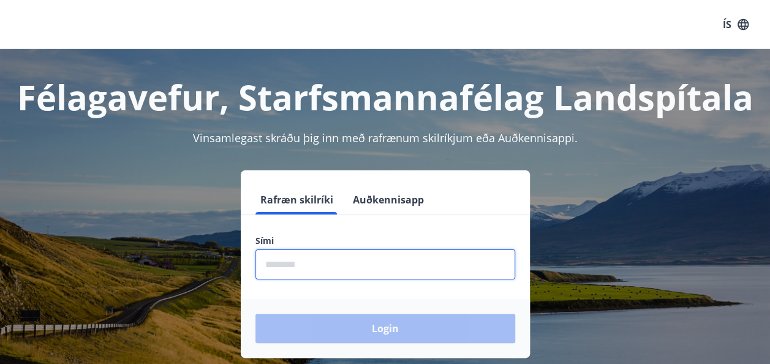
click at [398, 261] on input "phone" at bounding box center [385, 264] width 260 height 30
type input "********"
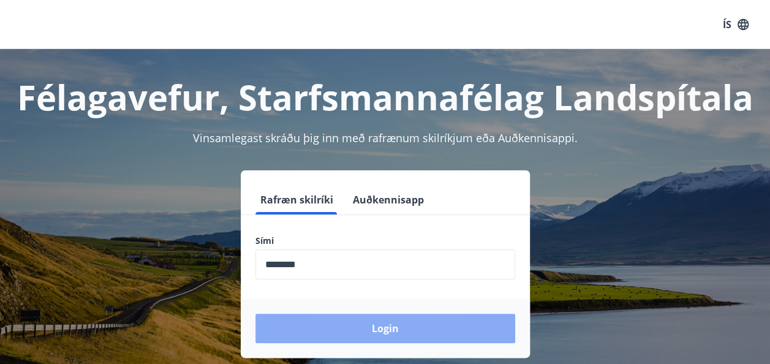
click at [377, 333] on button "Login" at bounding box center [385, 328] width 260 height 29
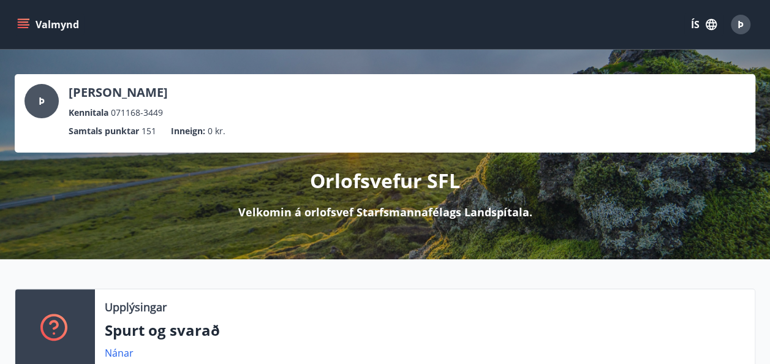
click at [25, 20] on icon "menu" at bounding box center [24, 19] width 13 height 1
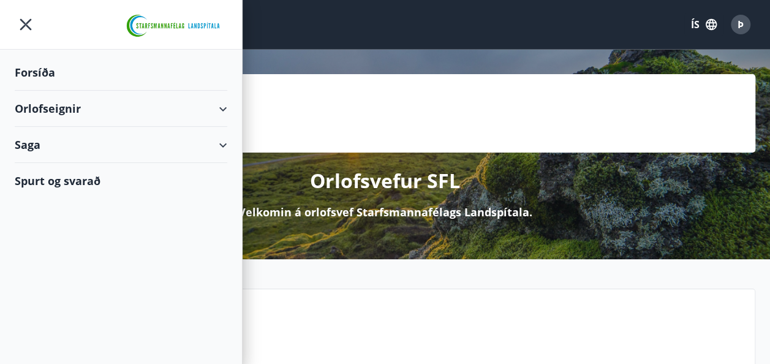
click at [52, 109] on div "Orlofseignir" at bounding box center [121, 109] width 213 height 36
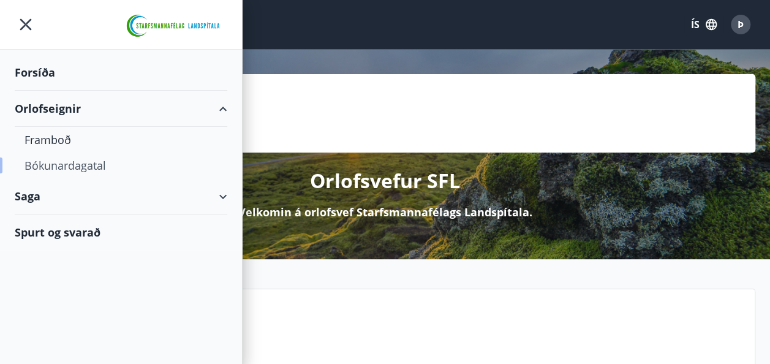
click at [69, 164] on div "Bókunardagatal" at bounding box center [121, 166] width 193 height 26
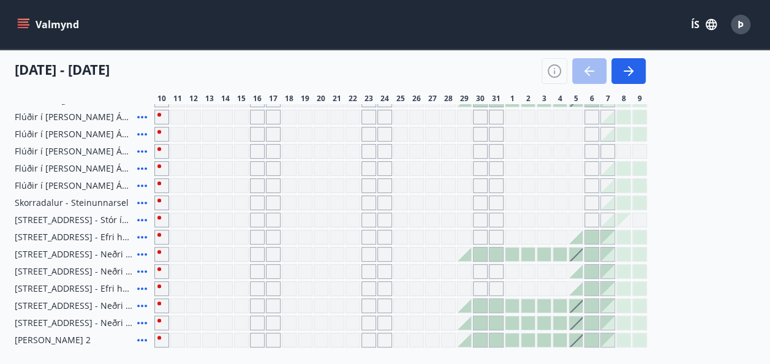
scroll to position [182, 0]
click at [238, 97] on span "15" at bounding box center [241, 99] width 9 height 10
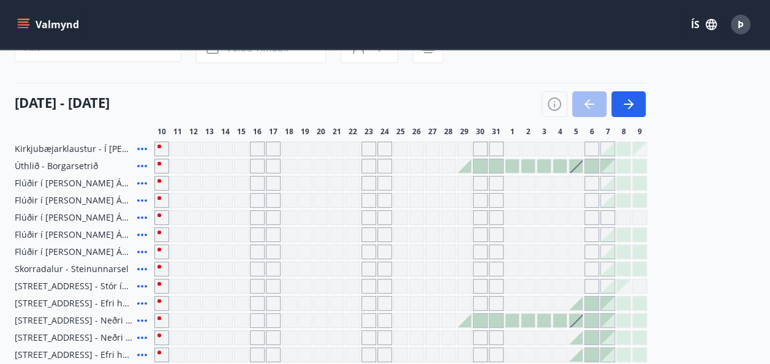
scroll to position [0, 0]
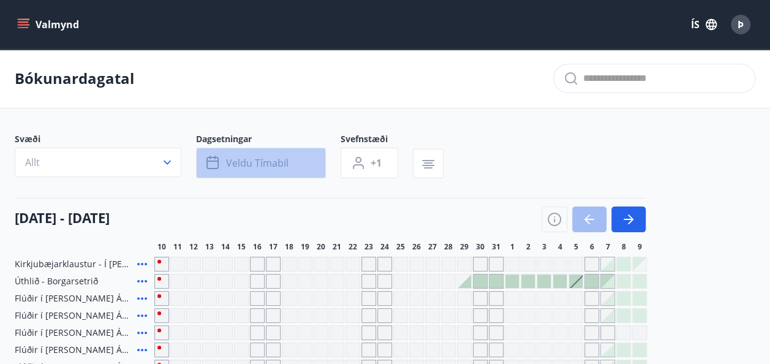
click at [250, 165] on span "Veldu tímabil" at bounding box center [257, 162] width 62 height 13
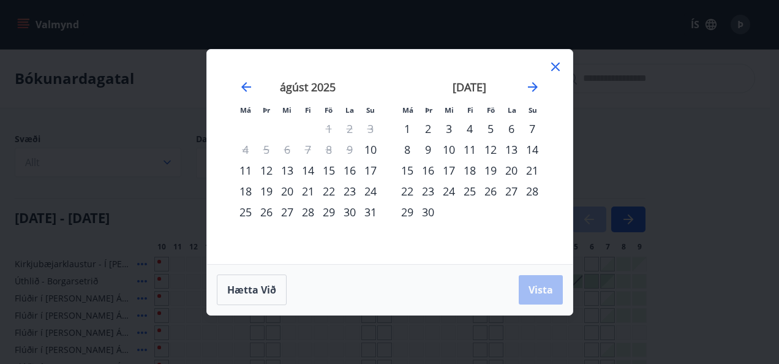
click at [327, 170] on div "15" at bounding box center [329, 170] width 21 height 21
click at [425, 210] on div "30" at bounding box center [428, 212] width 21 height 21
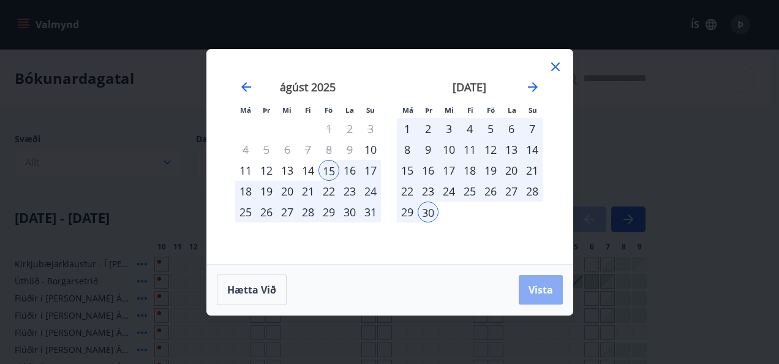
click at [534, 287] on span "Vista" at bounding box center [541, 289] width 25 height 13
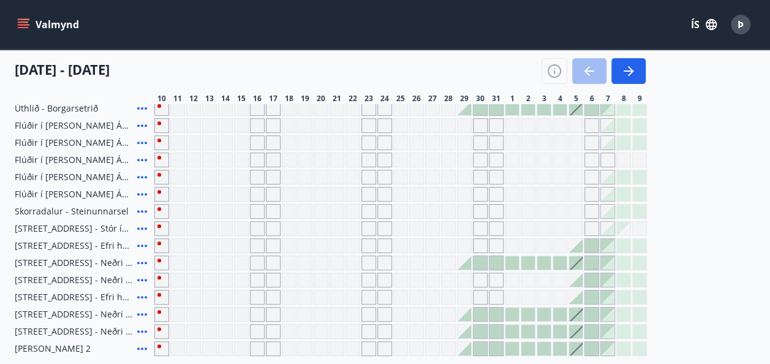
scroll to position [141, 0]
